Goal: Task Accomplishment & Management: Manage account settings

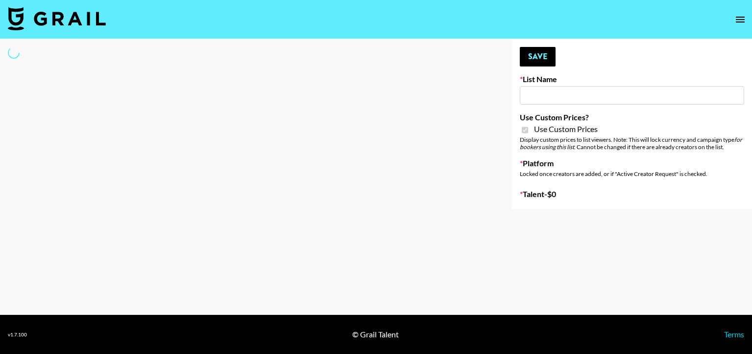
select select "Brand"
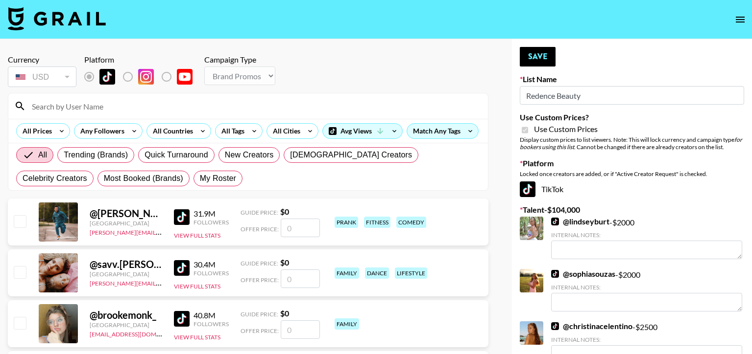
type input "Redence Beauty"
checkbox input "true"
click at [195, 110] on input at bounding box center [254, 106] width 456 height 16
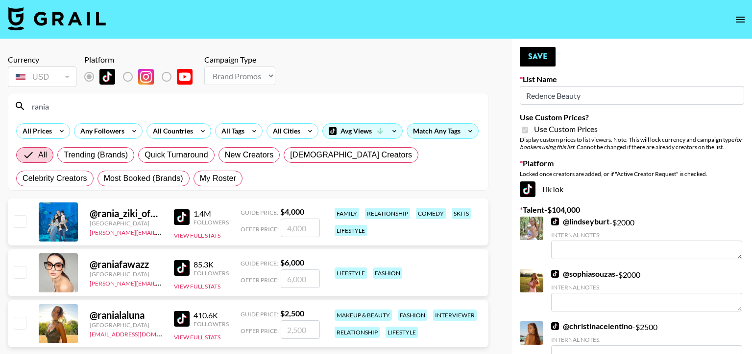
type input "rania"
click at [292, 328] on input "number" at bounding box center [300, 330] width 39 height 19
type input "2"
checkbox input "true"
type input "2000"
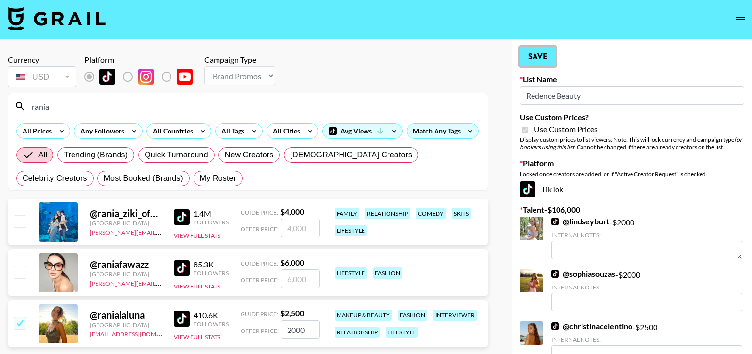
click at [543, 58] on button "Save" at bounding box center [537, 57] width 36 height 20
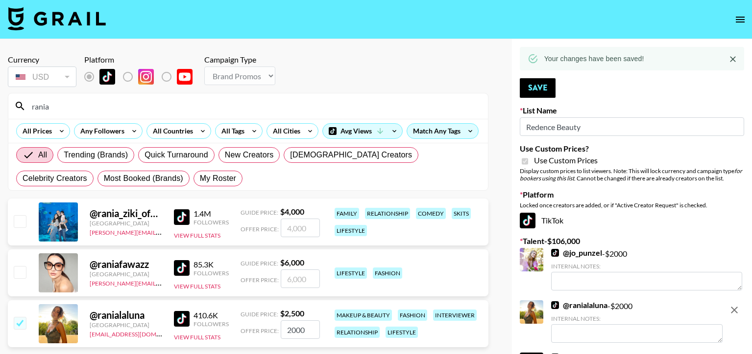
click at [249, 110] on input "rania" at bounding box center [254, 106] width 456 height 16
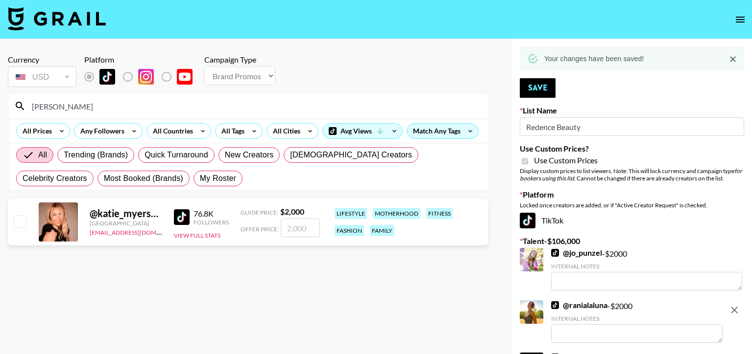
type input "[PERSON_NAME]"
click at [22, 223] on input "checkbox" at bounding box center [20, 221] width 12 height 12
checkbox input "true"
type input "2000"
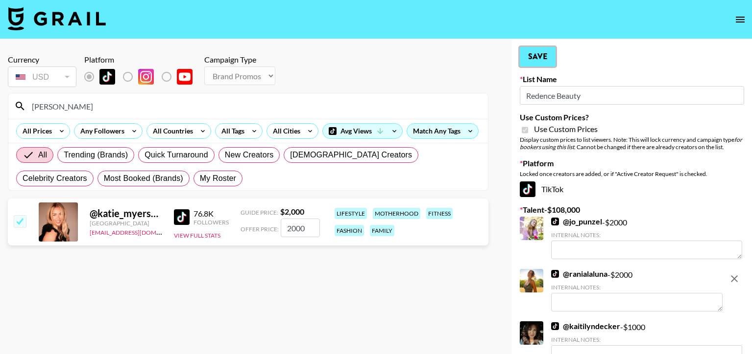
click at [540, 57] on button "Save" at bounding box center [537, 57] width 36 height 20
